Goal: Task Accomplishment & Management: Manage account settings

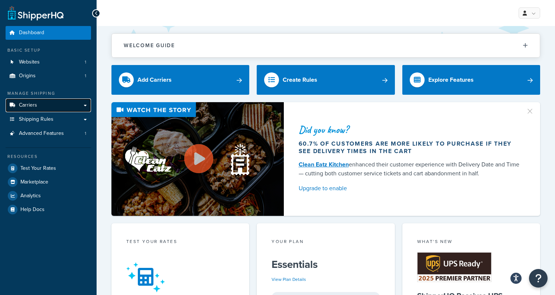
click at [41, 107] on link "Carriers" at bounding box center [48, 105] width 85 height 14
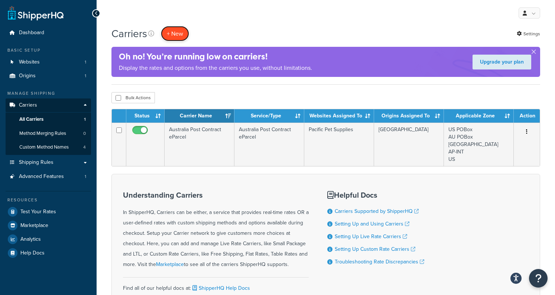
click at [177, 29] on button "+ New" at bounding box center [175, 33] width 28 height 15
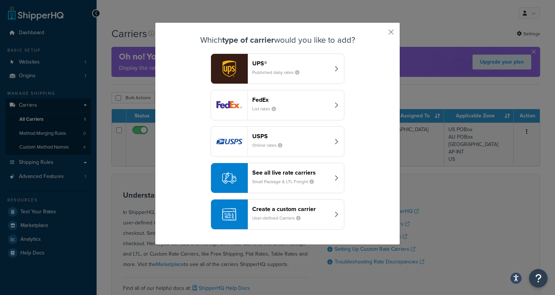
click at [268, 181] on small "Small Package & LTL Freight" at bounding box center [286, 181] width 68 height 7
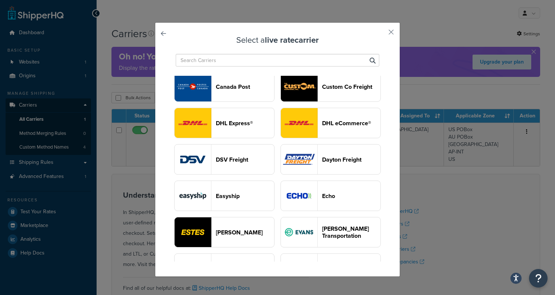
scroll to position [199, 0]
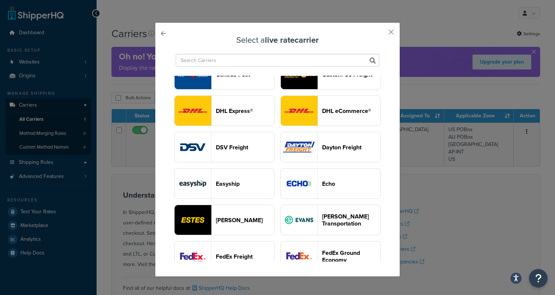
click at [340, 109] on header "DHL eCommerce®" at bounding box center [351, 110] width 58 height 7
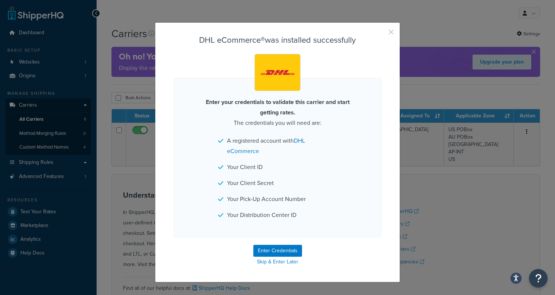
drag, startPoint x: 390, startPoint y: 32, endPoint x: 327, endPoint y: 186, distance: 166.6
click at [329, 184] on div "DHL eCommerce® was installed successfully Enter your credentials to validate th…" at bounding box center [277, 152] width 245 height 260
click at [275, 253] on button "Enter Credentials" at bounding box center [277, 251] width 49 height 12
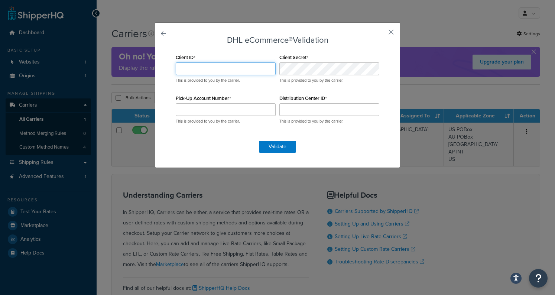
click at [233, 70] on input "Client ID" at bounding box center [226, 68] width 100 height 13
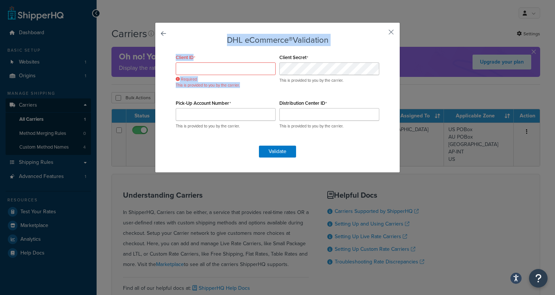
drag, startPoint x: 388, startPoint y: 32, endPoint x: 378, endPoint y: 45, distance: 16.4
click at [378, 45] on div "DHL eCommerce® Validation Client ID Required This is provided to you by the car…" at bounding box center [277, 97] width 245 height 151
click at [381, 34] on button "button" at bounding box center [380, 35] width 2 height 2
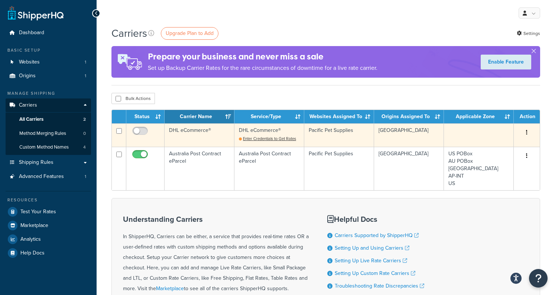
click at [527, 131] on icon "button" at bounding box center [526, 132] width 1 height 5
click at [492, 162] on link "Delete" at bounding box center [497, 162] width 59 height 15
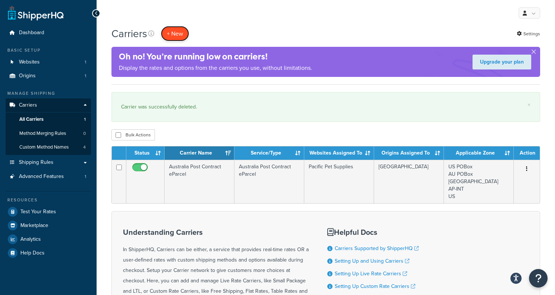
click at [173, 31] on button "+ New" at bounding box center [175, 33] width 28 height 15
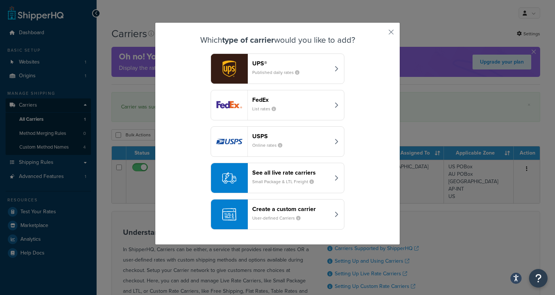
click at [285, 182] on small "Small Package & LTL Freight" at bounding box center [286, 181] width 68 height 7
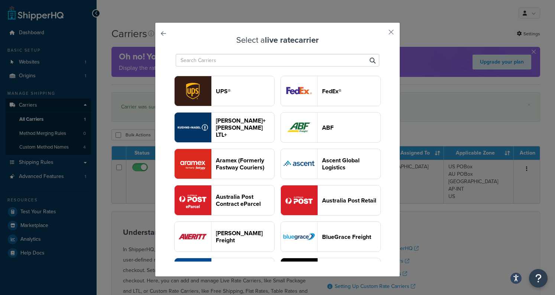
click at [254, 62] on input "text" at bounding box center [278, 60] width 204 height 13
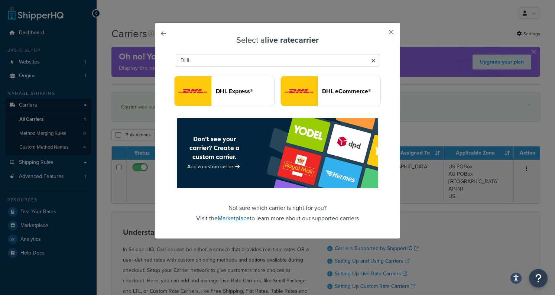
type input "DHL"
click at [241, 219] on link "Marketplace" at bounding box center [234, 218] width 32 height 9
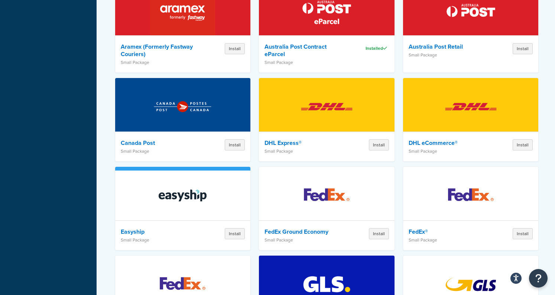
scroll to position [330, 0]
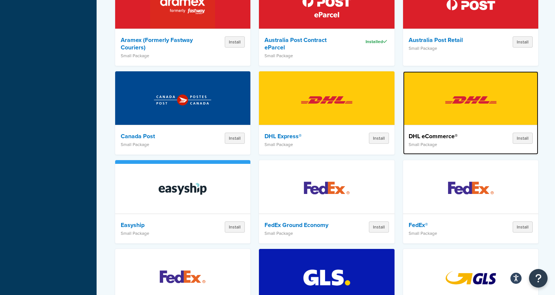
click at [446, 133] on h4 "DHL eCommerce®" at bounding box center [447, 136] width 77 height 7
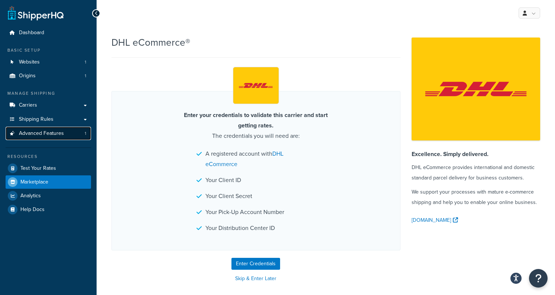
click at [57, 131] on span "Advanced Features" at bounding box center [41, 133] width 45 height 6
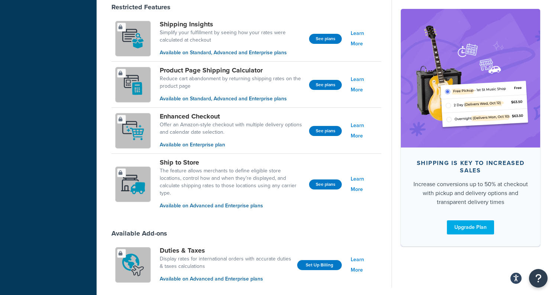
scroll to position [534, 0]
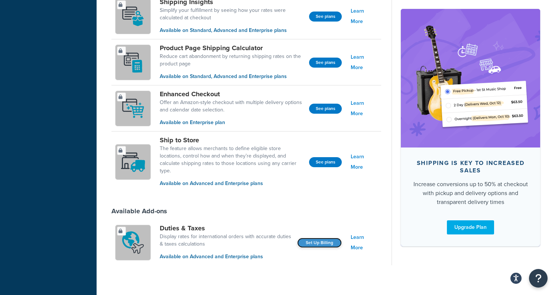
click at [312, 238] on link "Set Up Billing" at bounding box center [319, 243] width 45 height 10
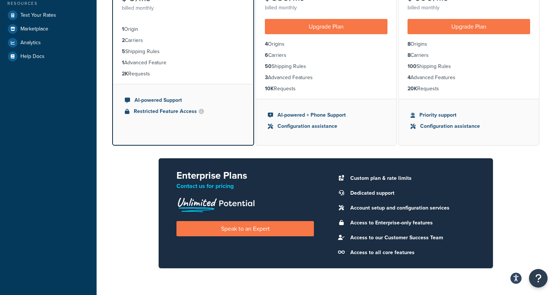
scroll to position [225, 0]
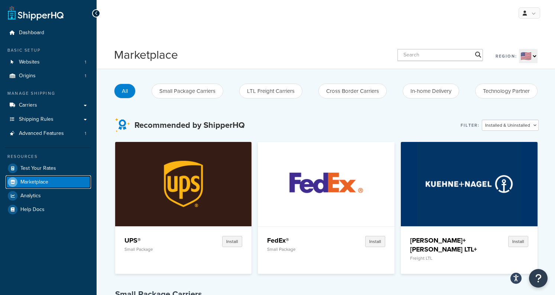
click at [51, 179] on link "Marketplace" at bounding box center [48, 181] width 85 height 13
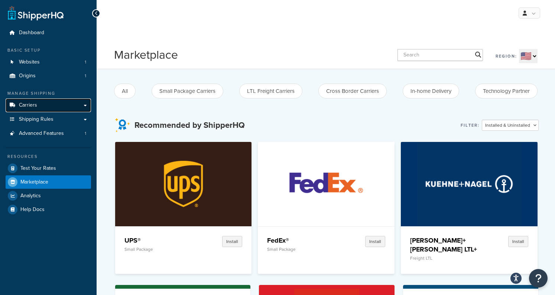
click at [51, 110] on link "Carriers" at bounding box center [48, 105] width 85 height 14
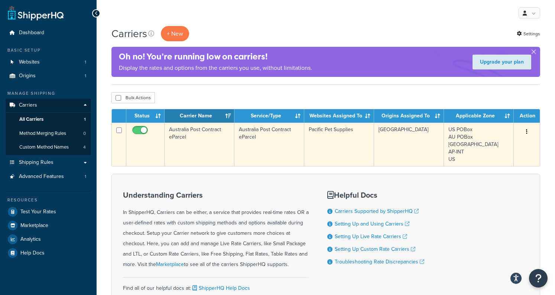
click at [179, 130] on td "Australia Post Contract eParcel" at bounding box center [200, 144] width 70 height 43
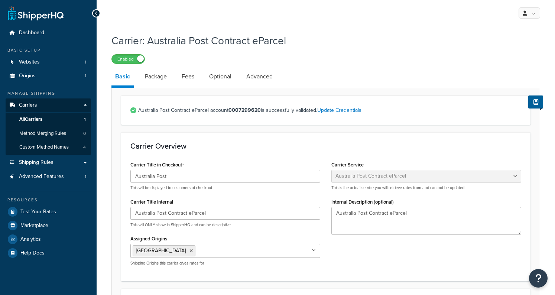
select select "eParcel"
click at [58, 145] on span "Custom Method Names" at bounding box center [43, 147] width 49 height 6
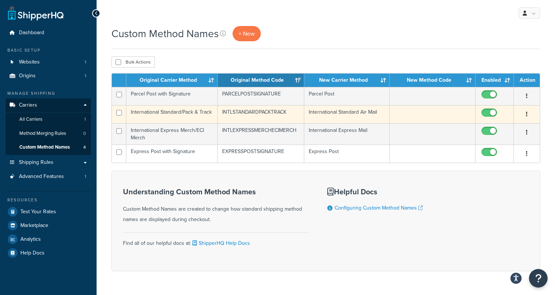
click at [529, 117] on button "button" at bounding box center [527, 115] width 10 height 12
click at [517, 126] on link "Edit" at bounding box center [497, 129] width 59 height 15
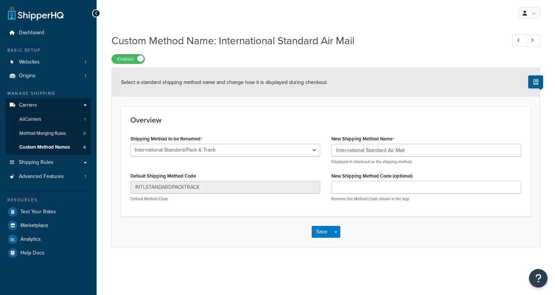
select select "249479"
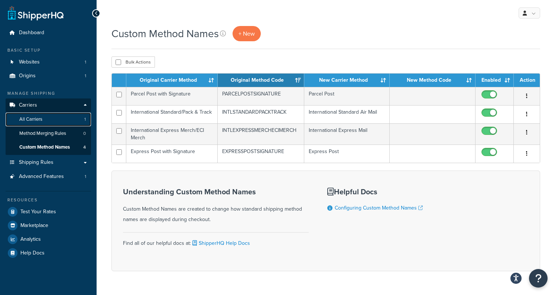
click at [52, 115] on link "All Carriers 1" at bounding box center [48, 120] width 85 height 14
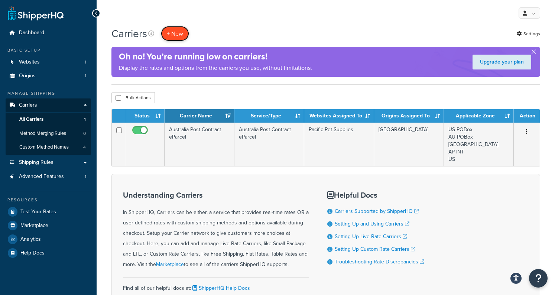
click at [177, 38] on button "+ New" at bounding box center [175, 33] width 28 height 15
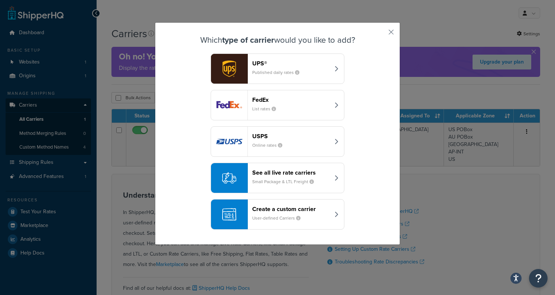
click at [277, 181] on small "Small Package & LTL Freight" at bounding box center [286, 181] width 68 height 7
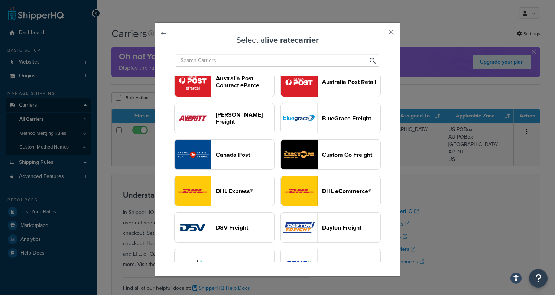
scroll to position [120, 0]
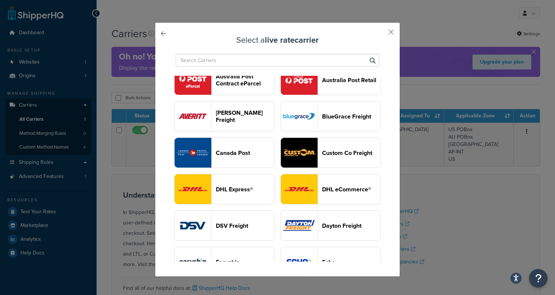
click at [308, 187] on img "button" at bounding box center [299, 189] width 36 height 30
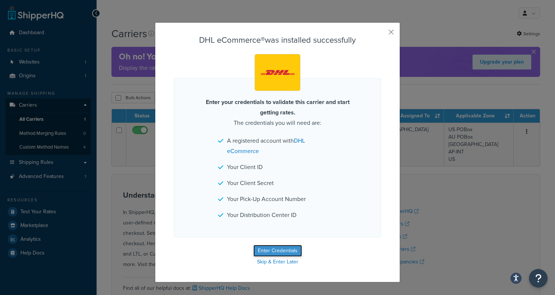
click at [271, 247] on button "Enter Credentials" at bounding box center [277, 251] width 49 height 12
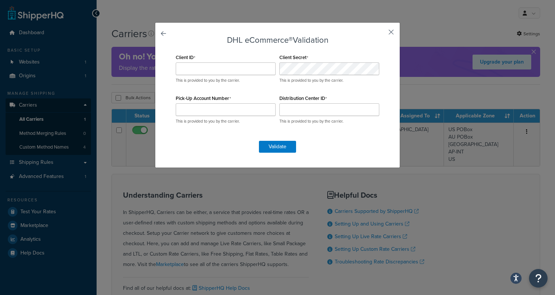
click at [381, 34] on button "button" at bounding box center [380, 35] width 2 height 2
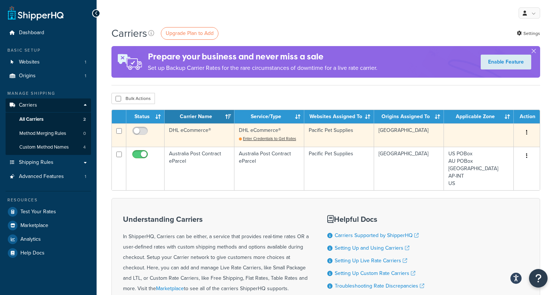
click at [524, 131] on button "button" at bounding box center [527, 133] width 10 height 12
click at [483, 160] on link "Delete" at bounding box center [497, 162] width 59 height 15
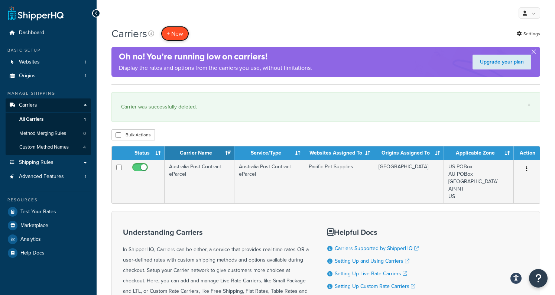
click at [181, 35] on button "+ New" at bounding box center [175, 33] width 28 height 15
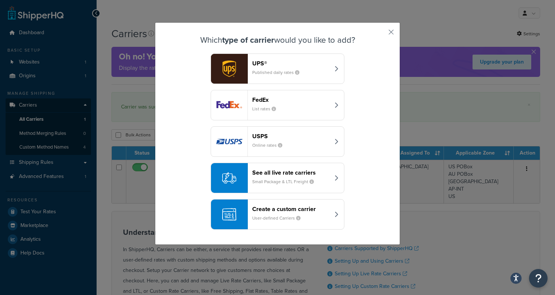
click at [283, 188] on button "See all live rate carriers Small Package & LTL Freight" at bounding box center [278, 178] width 134 height 30
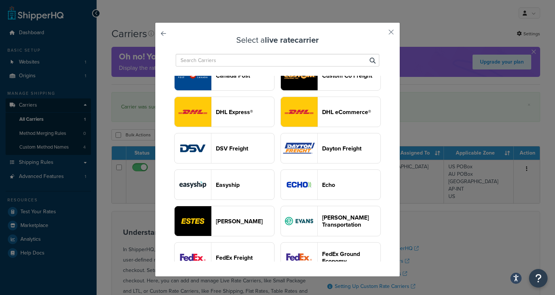
scroll to position [197, 0]
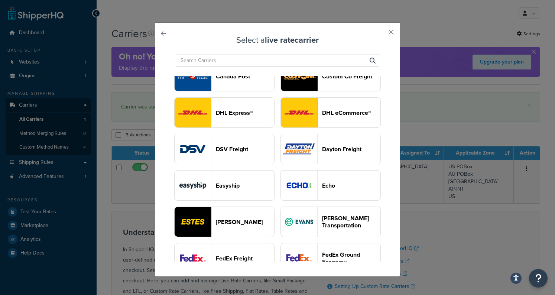
click at [325, 116] on header "DHL eCommerce®" at bounding box center [351, 112] width 58 height 7
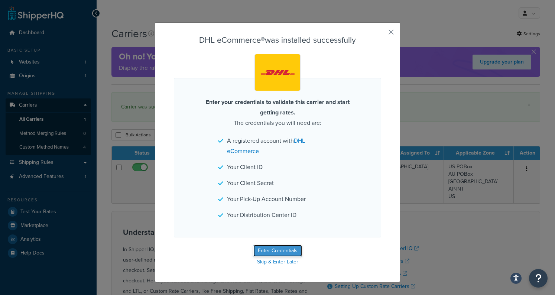
click at [278, 247] on button "Enter Credentials" at bounding box center [277, 251] width 49 height 12
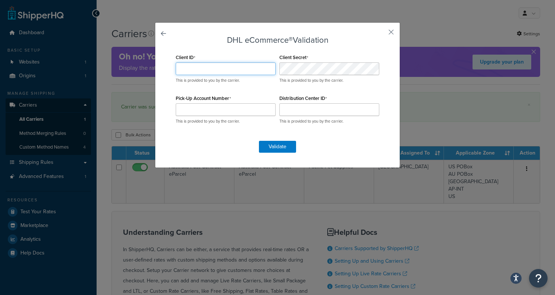
click at [249, 71] on input "Client ID" at bounding box center [226, 68] width 100 height 13
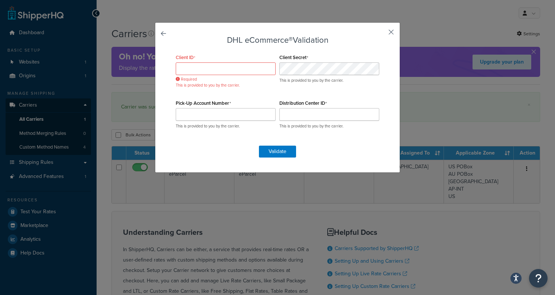
click at [381, 34] on button "button" at bounding box center [380, 35] width 2 height 2
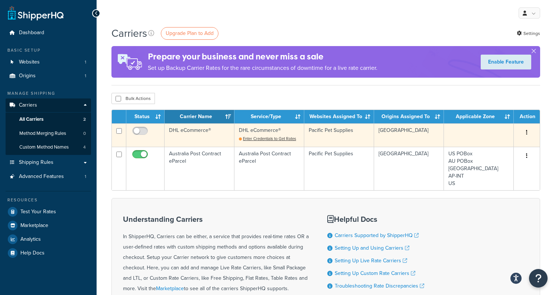
click at [526, 133] on icon "button" at bounding box center [526, 132] width 1 height 5
click at [488, 161] on link "Delete" at bounding box center [497, 162] width 59 height 15
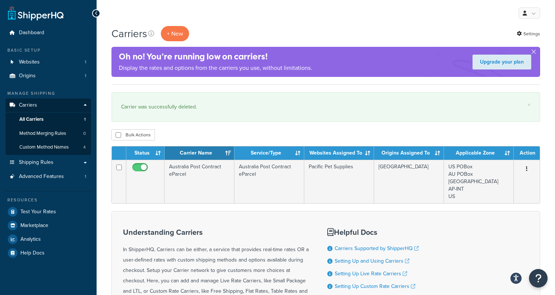
click at [167, 25] on div "My Profile Billing Global Settings Contact Us Logout" at bounding box center [326, 13] width 459 height 26
click at [169, 34] on button "+ New" at bounding box center [175, 33] width 28 height 15
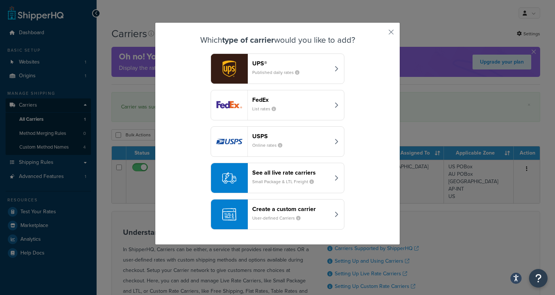
click at [268, 209] on header "Create a custom carrier" at bounding box center [291, 209] width 78 height 7
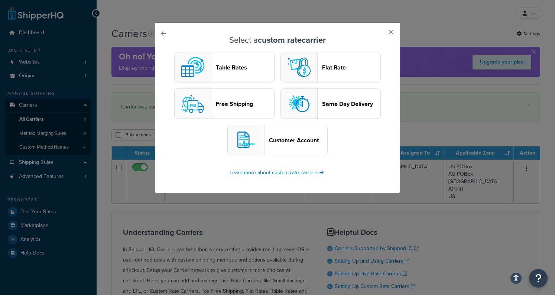
click at [251, 67] on header "Table Rates" at bounding box center [245, 67] width 58 height 7
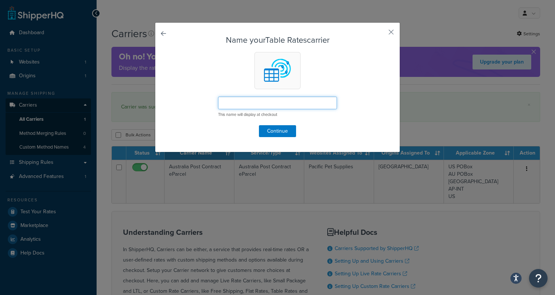
click at [252, 105] on input "text" at bounding box center [277, 103] width 119 height 13
type input "DHL eCommerce"
click at [278, 130] on button "Continue" at bounding box center [277, 131] width 37 height 12
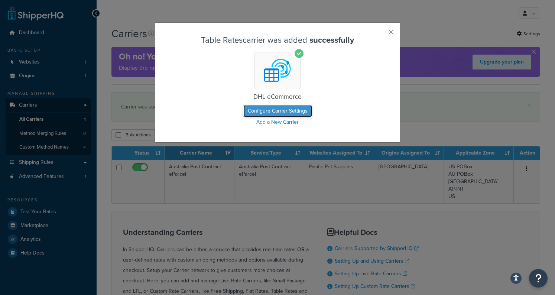
click at [272, 110] on button "Configure Carrier Settings" at bounding box center [277, 111] width 69 height 12
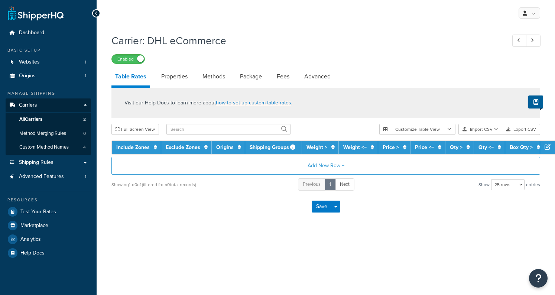
select select "25"
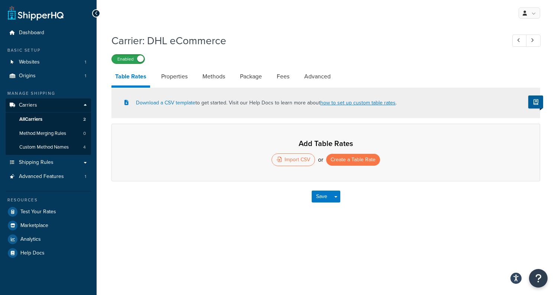
click at [130, 58] on label "Enabled" at bounding box center [128, 59] width 33 height 9
click at [304, 159] on div "Import CSV" at bounding box center [293, 159] width 43 height 13
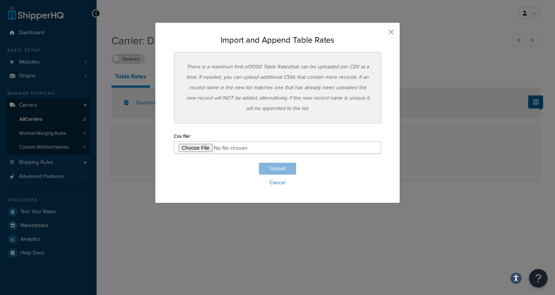
click at [388, 35] on div "Import and Append Table Rates There is a maximum limit of 3000 Table Rates that…" at bounding box center [277, 112] width 245 height 181
click at [381, 34] on button "button" at bounding box center [380, 35] width 2 height 2
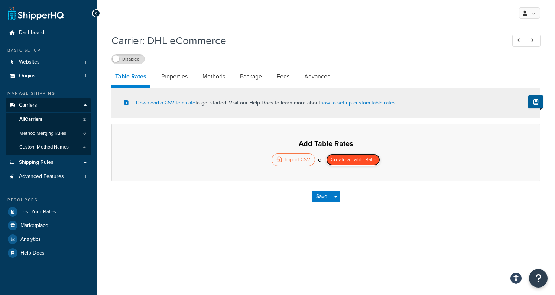
click at [343, 157] on button "Create a Table Rate" at bounding box center [353, 160] width 54 height 12
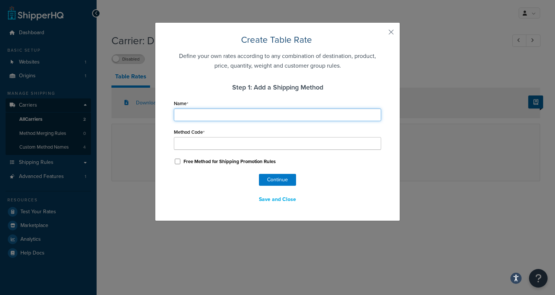
click at [262, 111] on input "Name" at bounding box center [277, 115] width 207 height 13
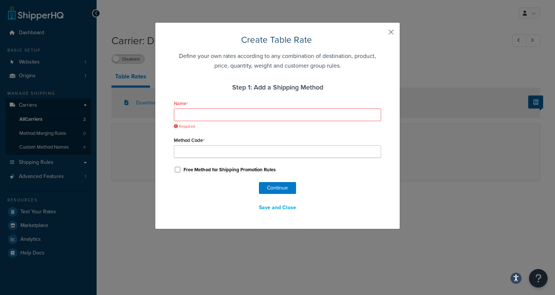
click at [381, 34] on button "button" at bounding box center [380, 35] width 2 height 2
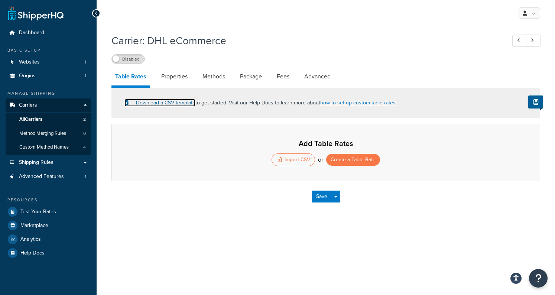
click at [175, 104] on link "Download a CSV template" at bounding box center [160, 103] width 71 height 8
click at [353, 155] on button "Create a Table Rate" at bounding box center [353, 160] width 54 height 12
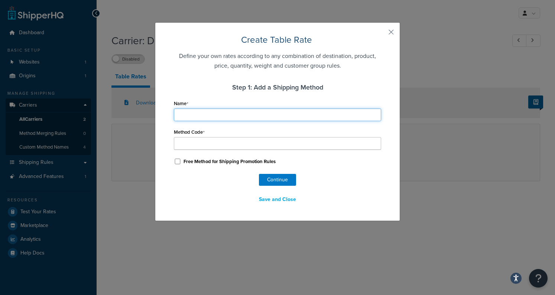
click at [206, 117] on input "Name" at bounding box center [277, 115] width 207 height 13
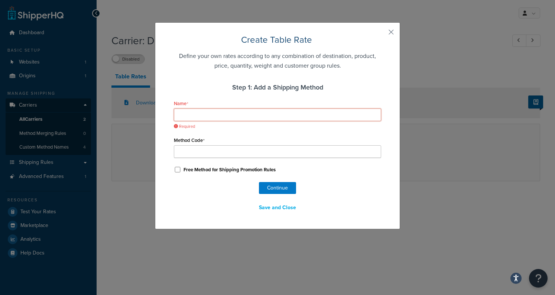
type input "D"
type input "DH"
type input "DHL"
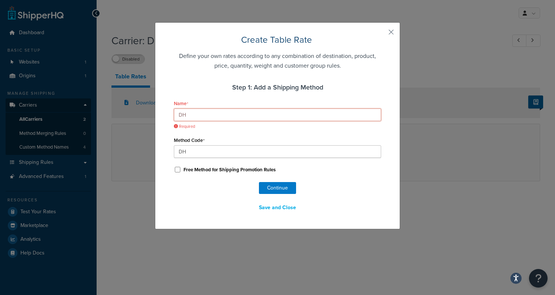
type input "DHL"
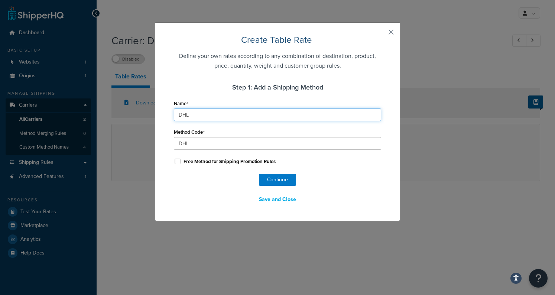
type input "DHL"
type input "DHL_"
type input "DHL e"
type input "DHL_e"
type input "DHL eC"
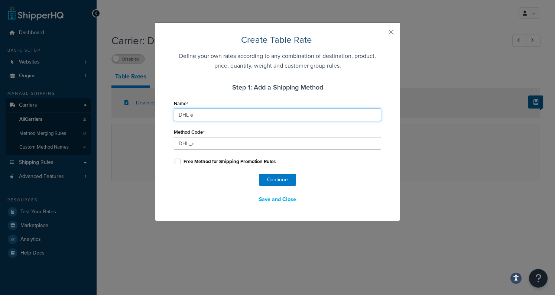
type input "DHL_eC"
type input "DHL eCo"
type input "DHL_eCo"
type input "DHL"
type input "DHL_"
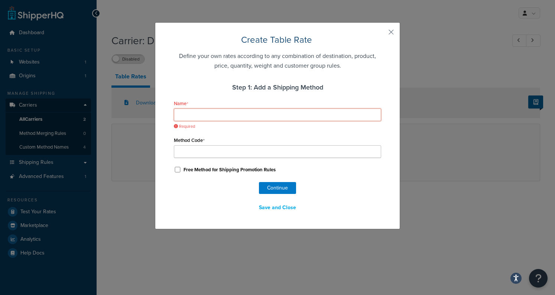
paste input "Parcel International Direct"
type input "Parcel International Direct"
type input "Parcel_International_Direct"
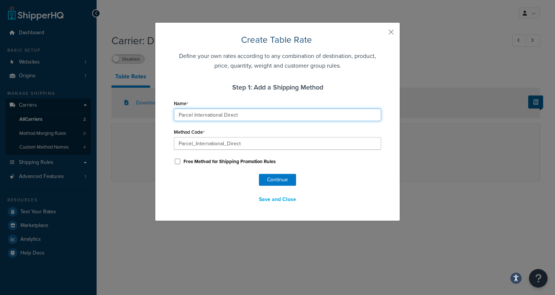
type input "Parcel International Direct"
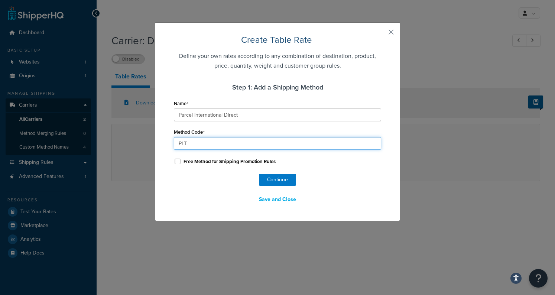
type input "PLT"
click at [274, 180] on button "Continue" at bounding box center [277, 180] width 37 height 12
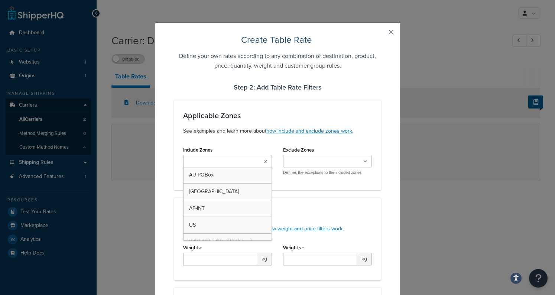
click at [255, 159] on ul at bounding box center [227, 161] width 89 height 12
select select "181729"
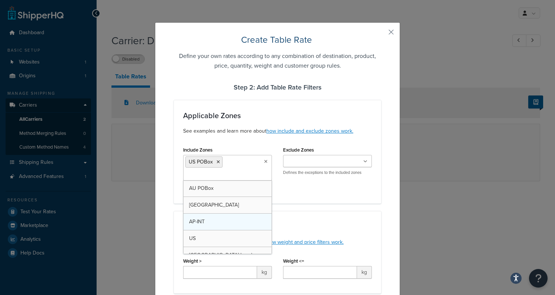
scroll to position [6, 0]
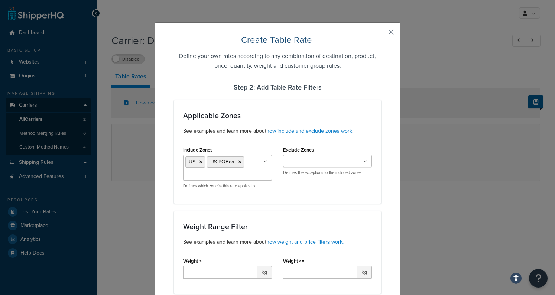
click at [258, 142] on div "Applicable Zones See examples and learn more about how include and exclude zone…" at bounding box center [277, 152] width 207 height 104
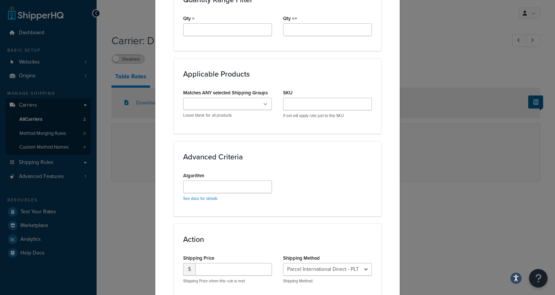
scroll to position [465, 0]
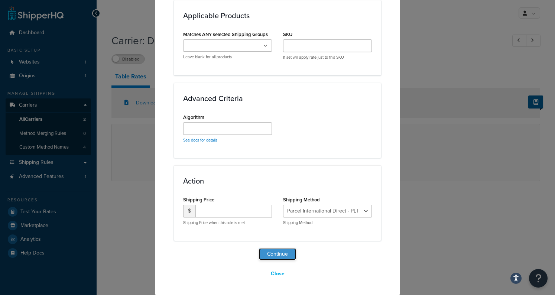
click at [277, 253] on button "Continue" at bounding box center [277, 254] width 37 height 12
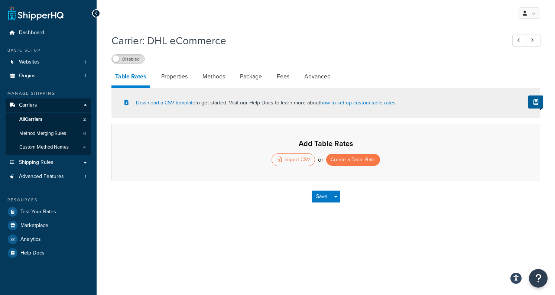
select select "25"
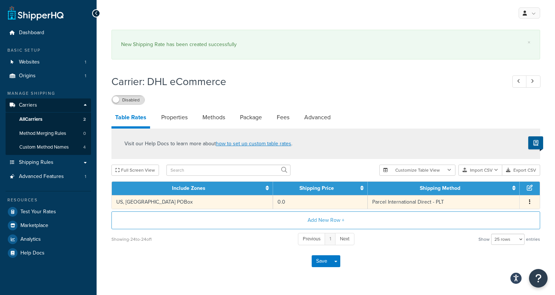
click at [533, 203] on span "Edit Duplicate Delete" at bounding box center [529, 202] width 11 height 8
click at [317, 202] on td "0.0" at bounding box center [320, 202] width 95 height 14
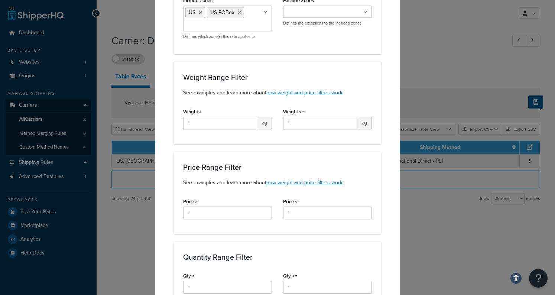
scroll to position [101, 0]
click at [224, 127] on input "*" at bounding box center [220, 124] width 74 height 13
paste input "11.84"
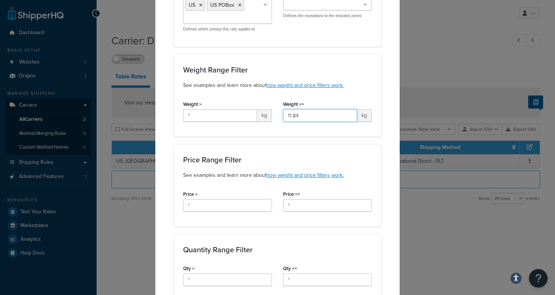
click at [320, 116] on input "11.84" at bounding box center [320, 115] width 74 height 13
type input "0.1"
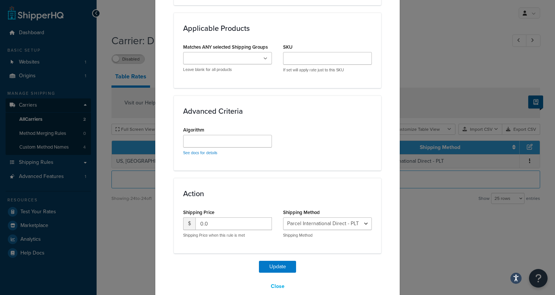
scroll to position [418, 0]
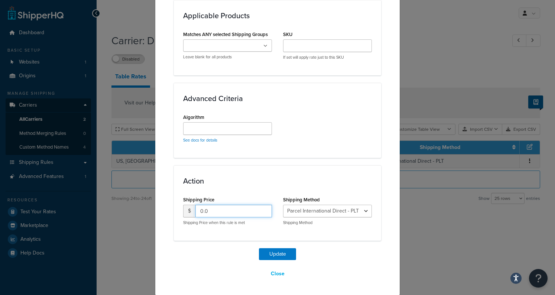
click at [234, 209] on input "0.0" at bounding box center [233, 211] width 77 height 13
paste input "1184"
paste input "11."
type input "11.84"
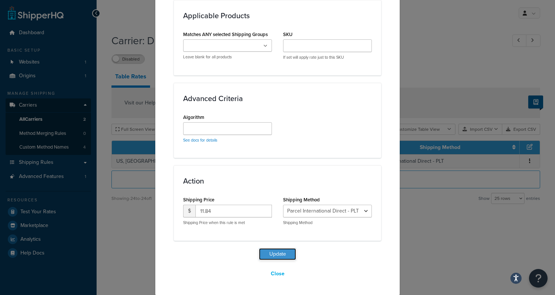
click at [282, 254] on button "Update" at bounding box center [277, 254] width 37 height 12
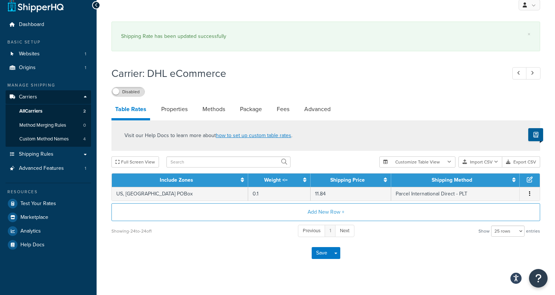
scroll to position [19, 0]
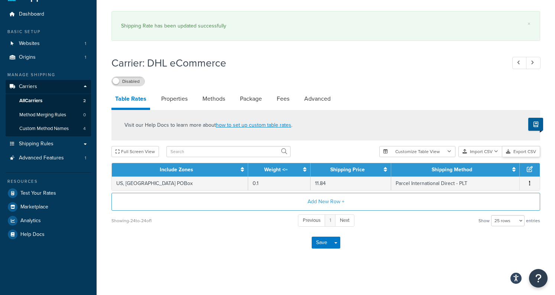
click at [516, 150] on button "Export CSV" at bounding box center [521, 151] width 38 height 11
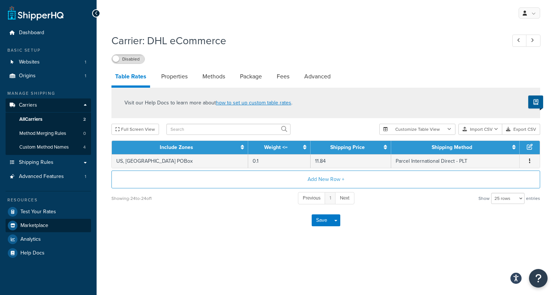
scroll to position [0, 0]
click at [492, 130] on button "Import CSV" at bounding box center [481, 129] width 44 height 11
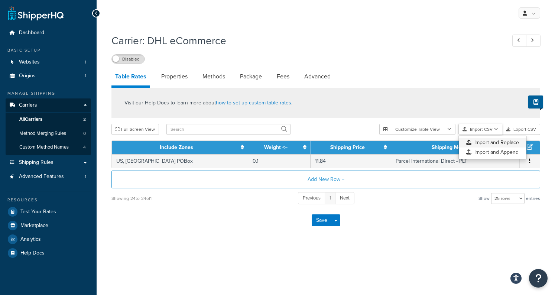
click at [483, 135] on div "Customize Table View Show all columns Show selected columns Import CSV Import a…" at bounding box center [459, 129] width 161 height 11
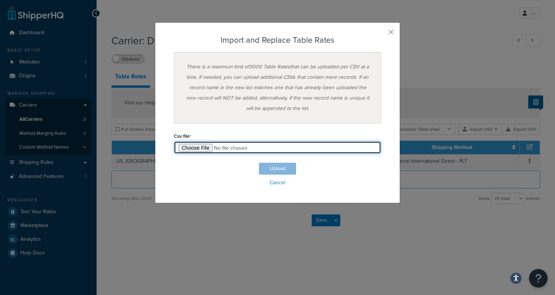
click at [194, 145] on input "file" at bounding box center [277, 147] width 207 height 13
type input "C:\fakepath\upd_Table Rate Export-2025-08-18 1159.csv"
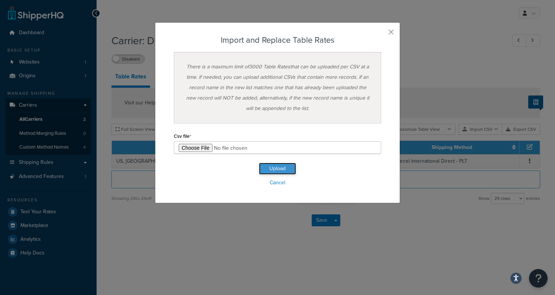
click at [272, 165] on button "Upload" at bounding box center [277, 169] width 37 height 12
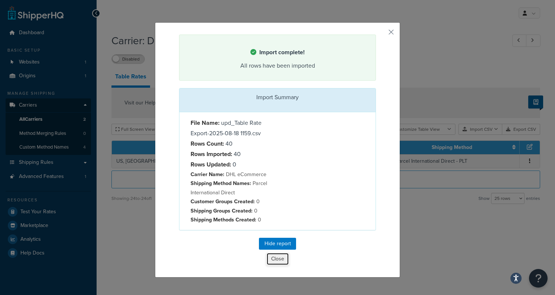
click at [276, 257] on button "Close" at bounding box center [277, 259] width 23 height 13
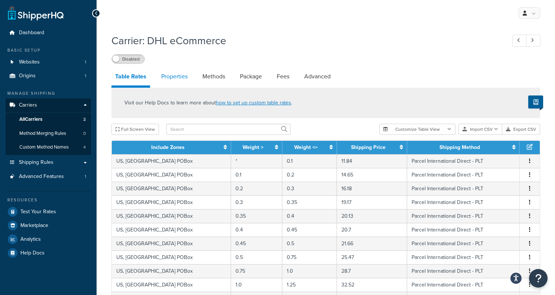
click at [182, 81] on link "Properties" at bounding box center [175, 77] width 34 height 18
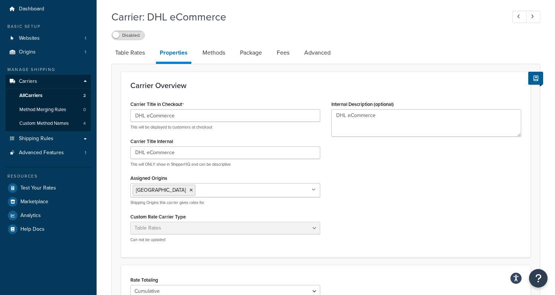
scroll to position [16, 0]
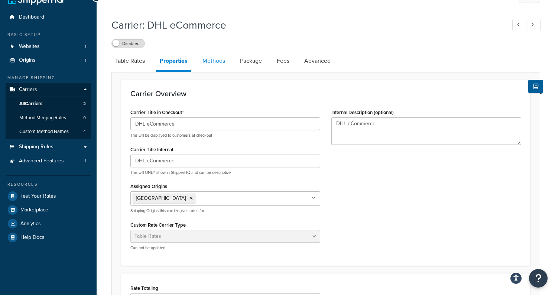
click at [220, 58] on link "Methods" at bounding box center [214, 61] width 30 height 18
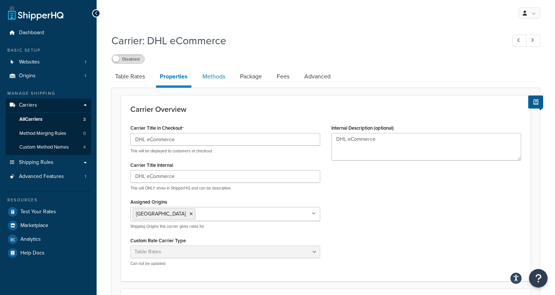
select select "25"
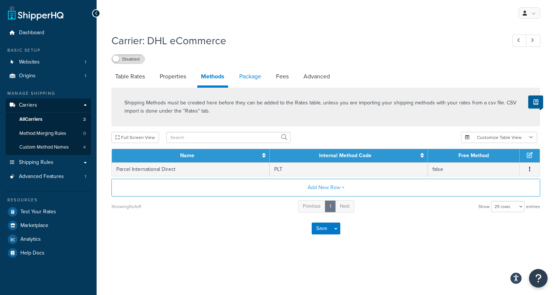
click at [256, 77] on link "Package" at bounding box center [250, 77] width 29 height 18
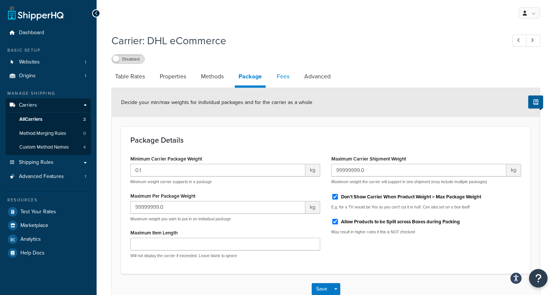
click at [290, 77] on link "Fees" at bounding box center [283, 77] width 20 height 18
select select "AFTER"
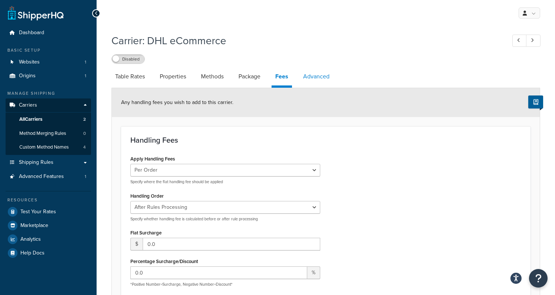
click at [309, 77] on link "Advanced" at bounding box center [317, 77] width 34 height 18
select select "false"
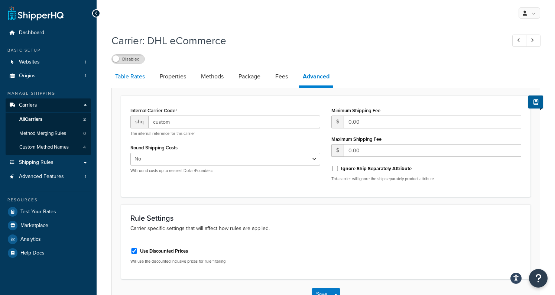
click at [133, 78] on link "Table Rates" at bounding box center [130, 77] width 37 height 18
select select "25"
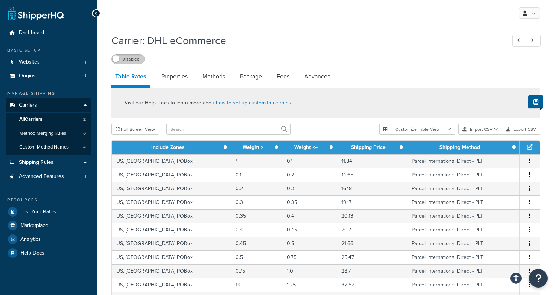
click at [139, 59] on label "Disabled" at bounding box center [128, 59] width 33 height 9
click at [38, 175] on span "Advanced Features" at bounding box center [41, 177] width 45 height 6
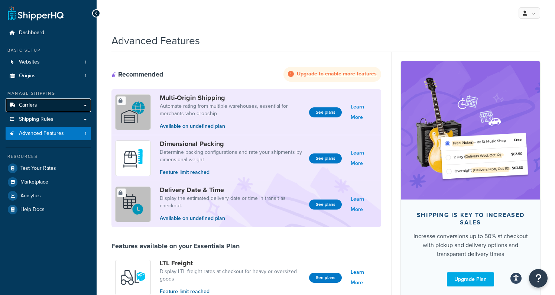
click at [37, 107] on link "Carriers" at bounding box center [48, 105] width 85 height 14
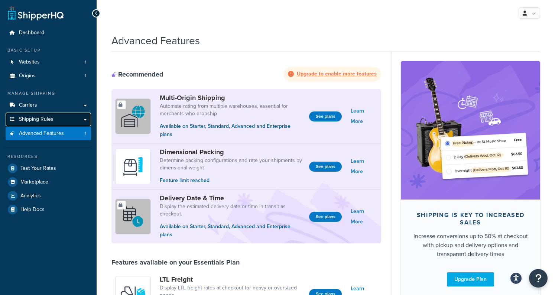
click at [46, 118] on span "Shipping Rules" at bounding box center [36, 119] width 35 height 6
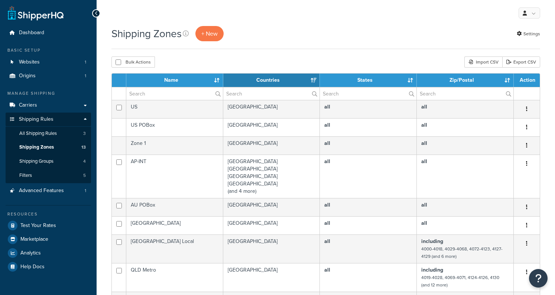
select select "15"
click at [65, 108] on link "Carriers" at bounding box center [48, 105] width 85 height 14
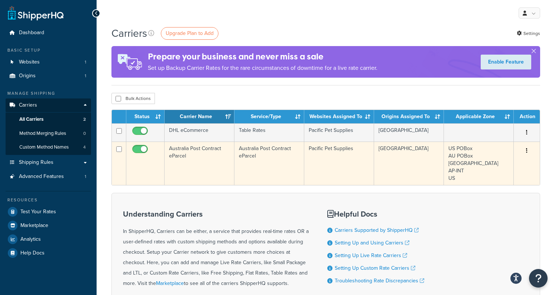
click at [528, 151] on button "button" at bounding box center [527, 151] width 10 height 12
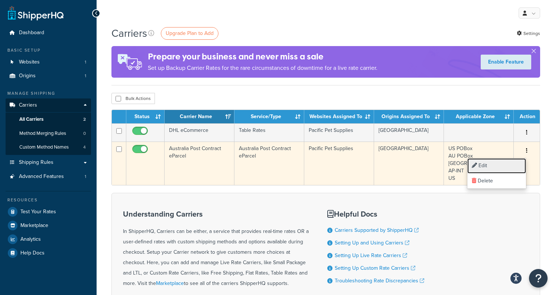
click at [508, 164] on link "Edit" at bounding box center [497, 165] width 59 height 15
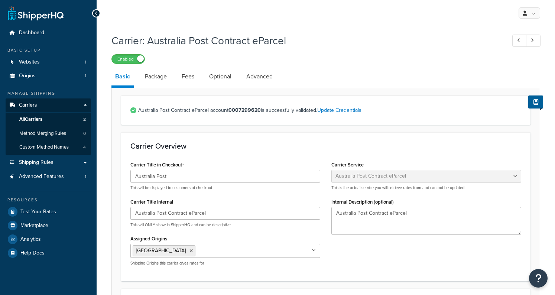
select select "eParcel"
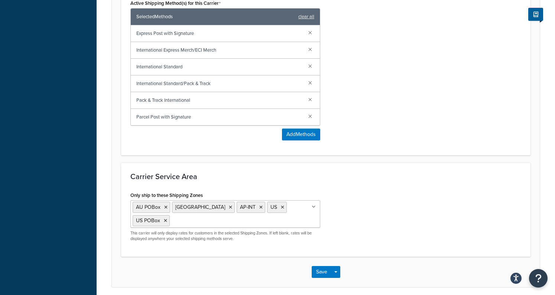
scroll to position [400, 0]
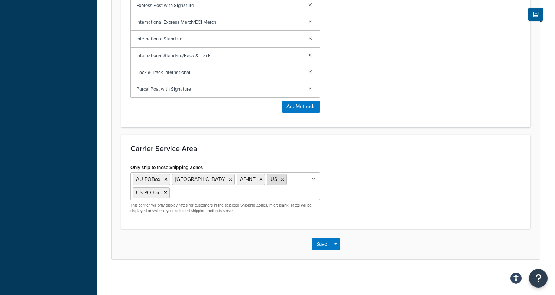
click at [281, 179] on icon at bounding box center [282, 179] width 3 height 4
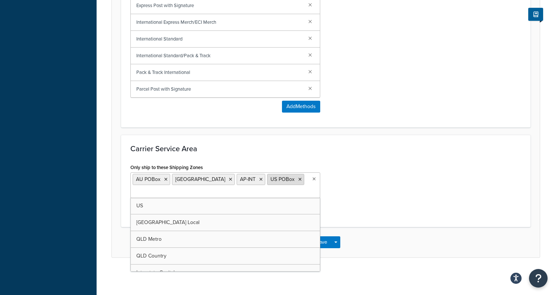
click at [298, 177] on icon at bounding box center [299, 179] width 3 height 4
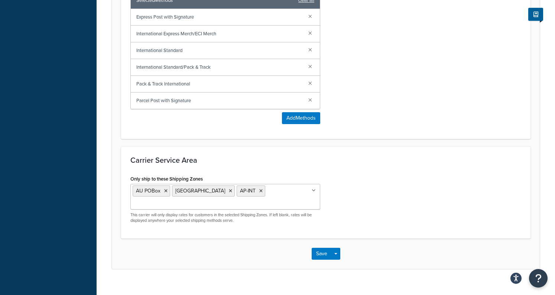
click at [338, 190] on div "Only ship to these Shipping Zones AU POBox [GEOGRAPHIC_DATA] AP-INT [GEOGRAPHIC…" at bounding box center [326, 202] width 402 height 56
click at [320, 248] on button "Save" at bounding box center [322, 254] width 20 height 12
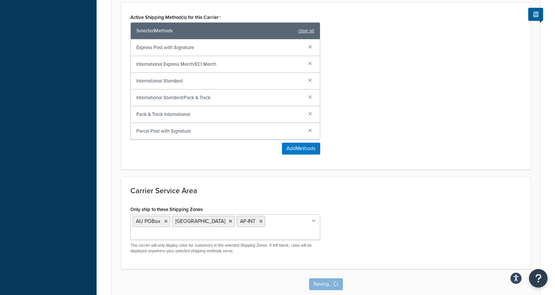
scroll to position [0, 0]
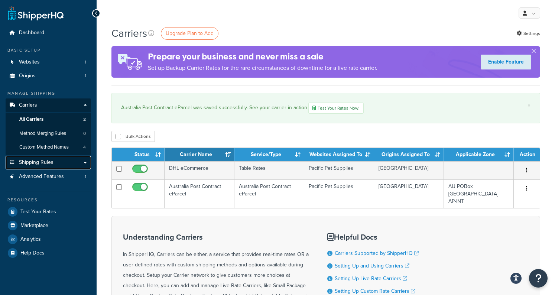
click at [41, 161] on span "Shipping Rules" at bounding box center [36, 162] width 35 height 6
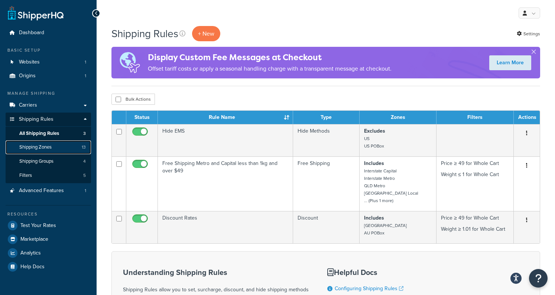
click at [52, 145] on span "Shipping Zones" at bounding box center [35, 147] width 32 height 6
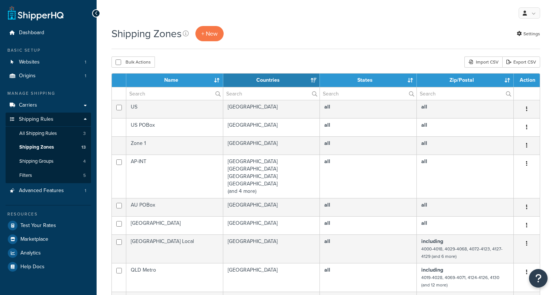
select select "15"
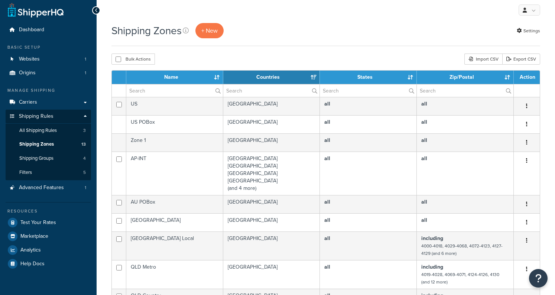
scroll to position [4, 0]
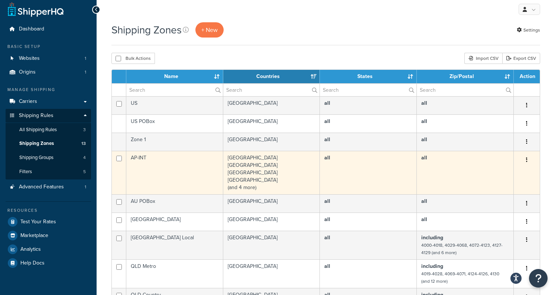
click at [256, 168] on td "France Germany Hong Kong Japan (and 4 more)" at bounding box center [271, 172] width 97 height 43
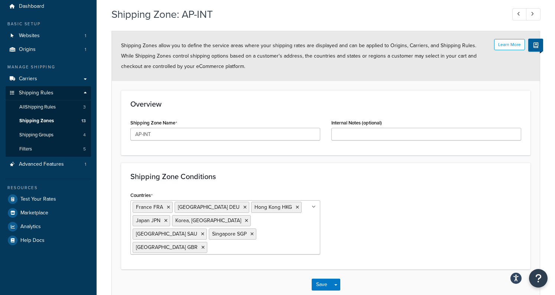
scroll to position [35, 0]
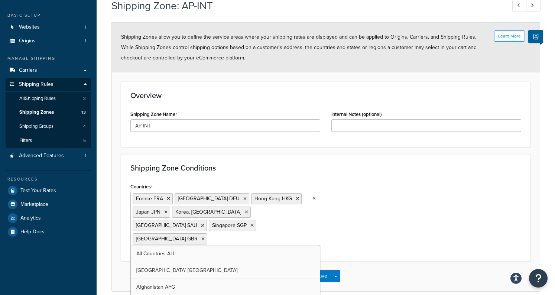
click at [275, 235] on input "Countries" at bounding box center [242, 239] width 66 height 8
type input "nethe"
type input "port"
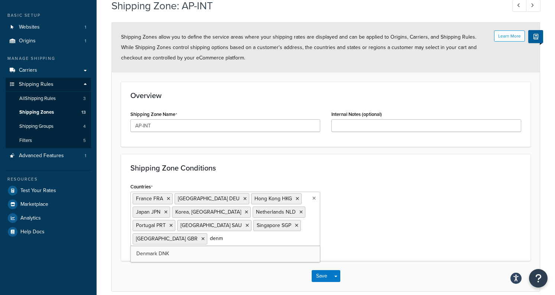
type input "denma"
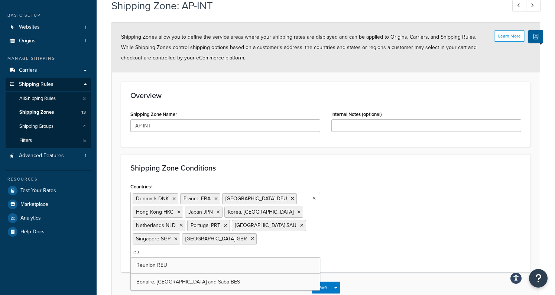
type input "e"
click at [385, 232] on div "Countries Denmark DNK France FRA Germany DEU Hong Kong HKG Japan JPN Korea, Rep…" at bounding box center [326, 222] width 402 height 82
click at [198, 248] on input "Countries" at bounding box center [166, 252] width 66 height 8
type input "aus"
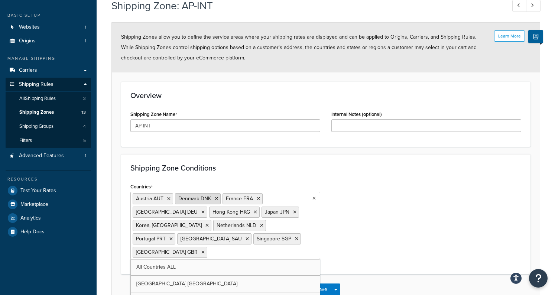
paste input "[GEOGRAPHIC_DATA]"
type input "[GEOGRAPHIC_DATA]"
paste input "[GEOGRAPHIC_DATA]"
type input "[GEOGRAPHIC_DATA]"
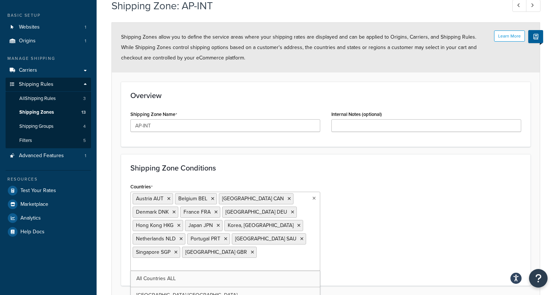
paste input "Guam"
type input "G"
paste input "Israel"
type input "Israel"
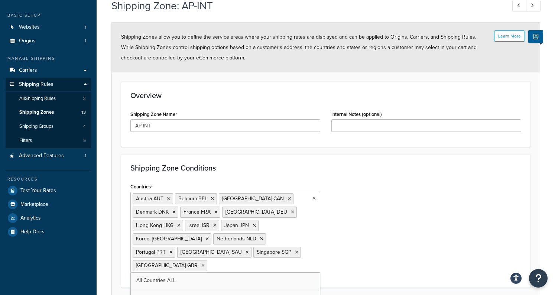
paste input "Italy"
type input "Italy"
paste input "Japan"
click at [209, 266] on input "Japan" at bounding box center [242, 265] width 66 height 8
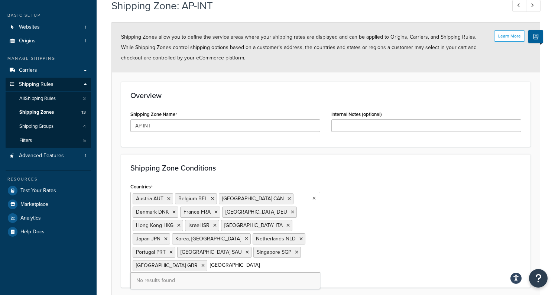
paste input "Luxembourg"
type input "Luxembourg"
paste input "Netherlands"
click at [198, 275] on input "Netherlands" at bounding box center [166, 279] width 66 height 8
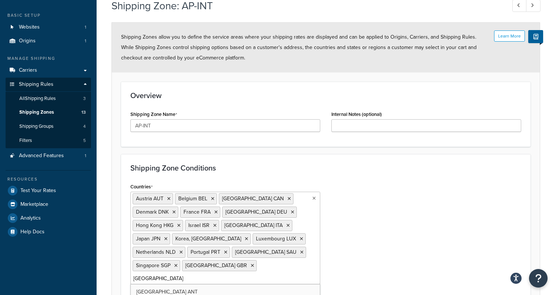
paste input "Portugal"
click at [198, 275] on input "Portugal" at bounding box center [166, 279] width 66 height 8
paste input "Slovakia"
type input "Slovakia"
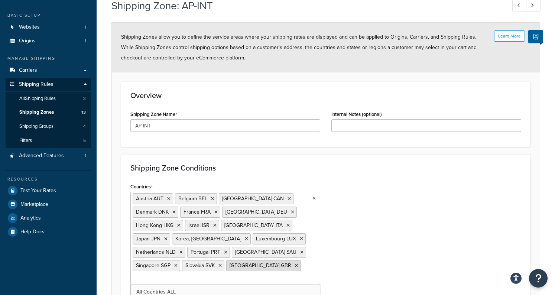
paste input "Sweden"
type input "Sweden"
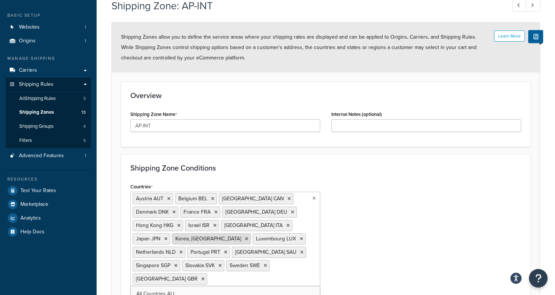
paste input "Switzerland"
type input "Switzerland"
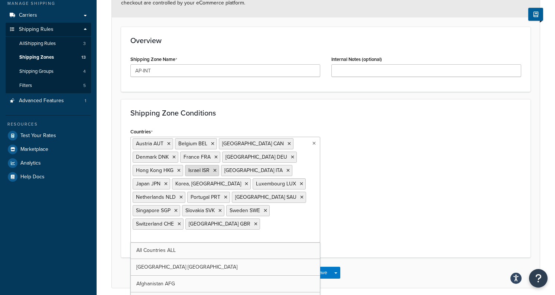
scroll to position [109, 0]
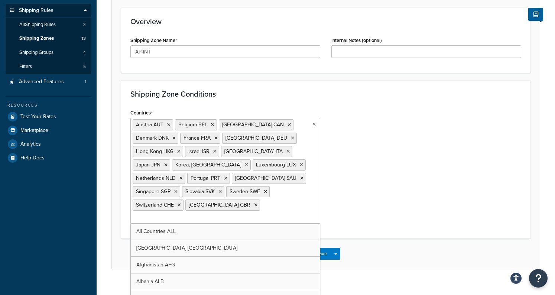
click at [355, 196] on div "Countries Austria AUT Belgium BEL Canada CAN Denmark DNK France FRA Germany DEU…" at bounding box center [326, 168] width 402 height 122
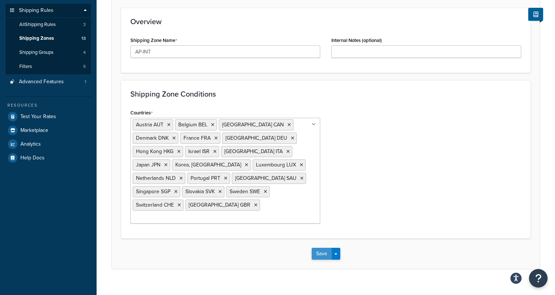
click at [320, 248] on button "Save" at bounding box center [322, 254] width 20 height 12
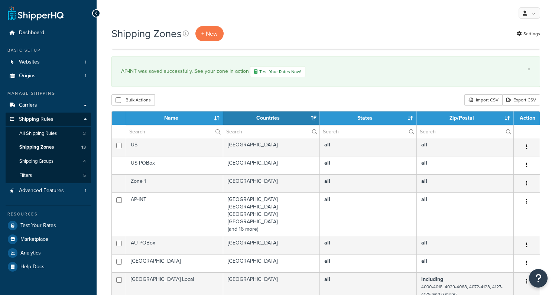
select select "15"
click at [55, 107] on link "Carriers" at bounding box center [48, 105] width 85 height 14
